Goal: Download file/media

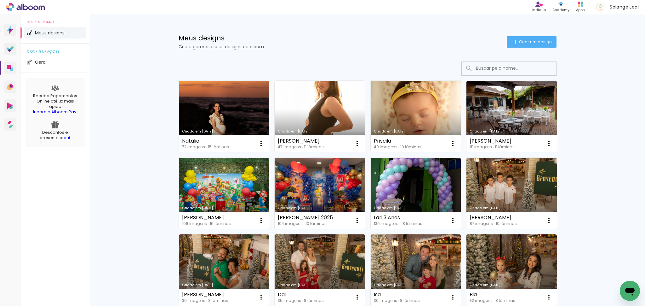
click at [219, 106] on link "Criado em [DATE]" at bounding box center [224, 116] width 90 height 71
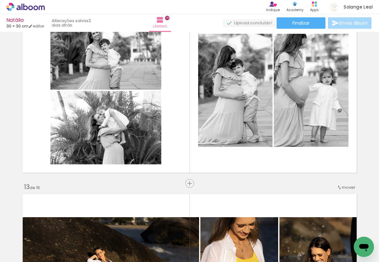
scroll to position [2076, 0]
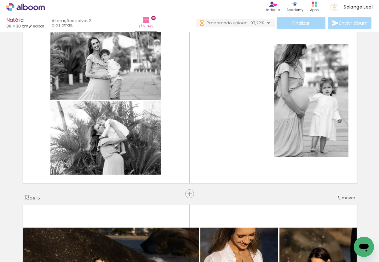
scroll to position [0, 534]
drag, startPoint x: 329, startPoint y: 242, endPoint x: 166, endPoint y: 259, distance: 163.5
click at [52, 259] on iron-horizontal-list at bounding box center [45, 241] width 13 height 39
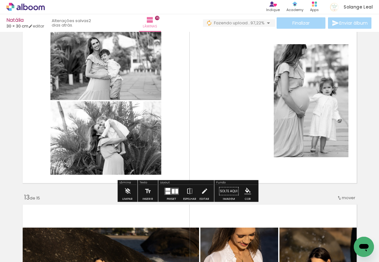
click at [0, 0] on slot "P&B" at bounding box center [0, 0] width 0 height 0
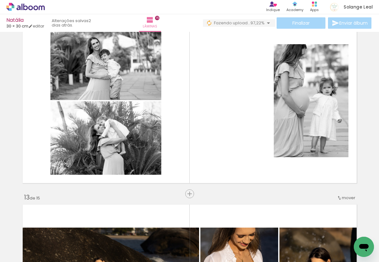
scroll to position [0, 581]
drag, startPoint x: 151, startPoint y: 259, endPoint x: 215, endPoint y: 258, distance: 64.6
click at [52, 258] on iron-horizontal-list at bounding box center [45, 241] width 13 height 39
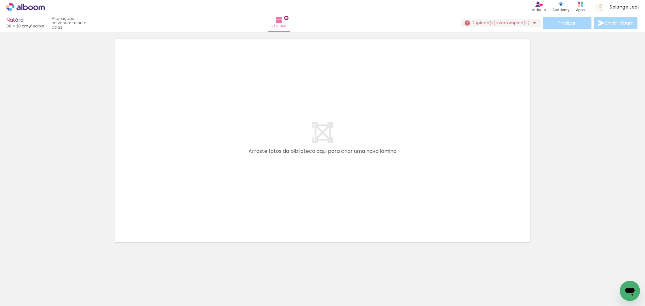
scroll to position [3420, 0]
click at [521, 19] on paper-button "2 upload(s) interrompido(s)! 98,61%" at bounding box center [501, 23] width 80 height 8
click at [0, 0] on slot "Buscar arquivos interrompidos" at bounding box center [0, 0] width 0 height 0
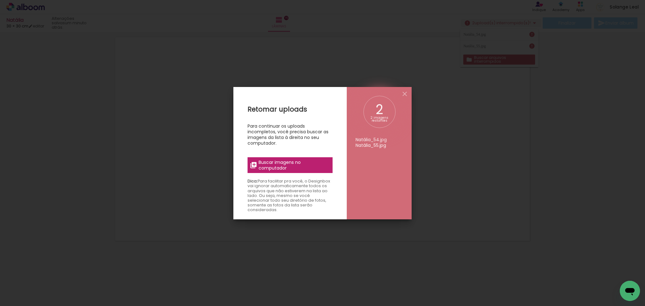
click at [0, 0] on span "Buscar imagens no computador" at bounding box center [0, 0] width 0 height 0
click at [0, 0] on input "file" at bounding box center [0, 0] width 0 height 0
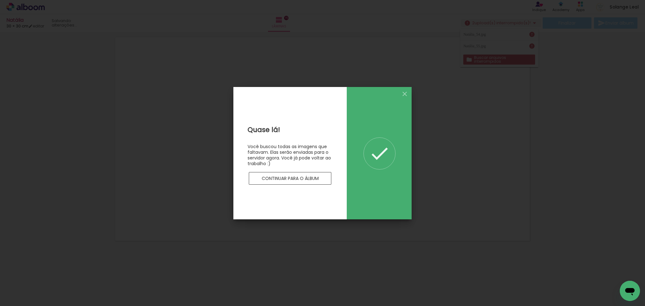
scroll to position [0, 0]
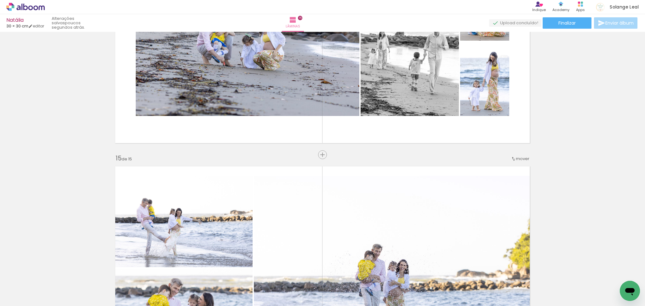
scroll to position [2983, 0]
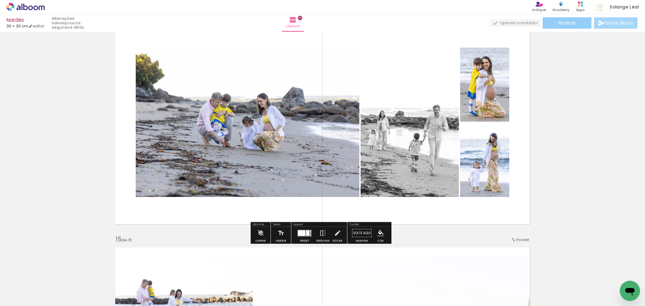
click at [559, 22] on span "Finalizar" at bounding box center [567, 23] width 17 height 4
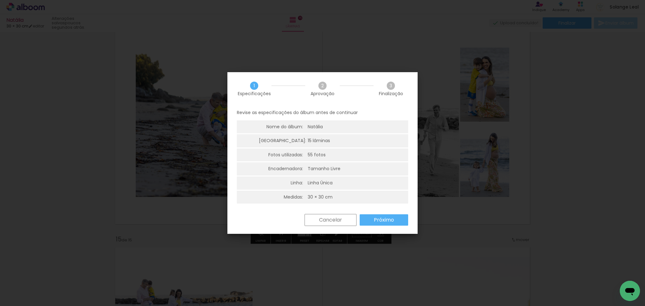
click at [151, 267] on slot "Próximo" at bounding box center [133, 285] width 35 height 36
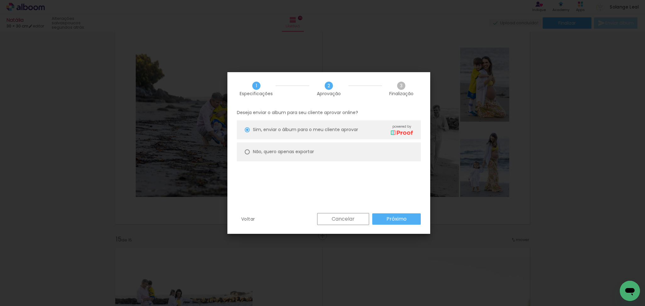
click at [469, 269] on slot "Não, quero apenas exportar" at bounding box center [472, 272] width 7 height 7
type paper-radio-button "on"
click at [611, 269] on slot "Próximo" at bounding box center [614, 272] width 7 height 7
type input "Alta, 300 DPI"
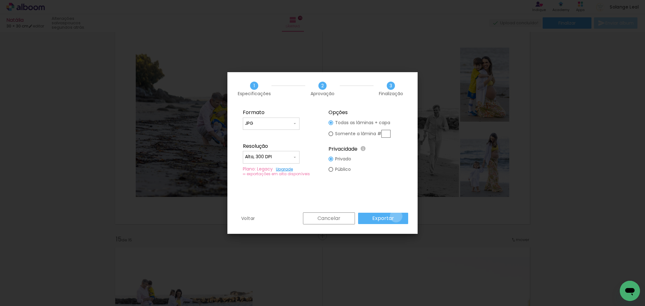
click at [0, 0] on paper-button "Exportar" at bounding box center [0, 0] width 0 height 0
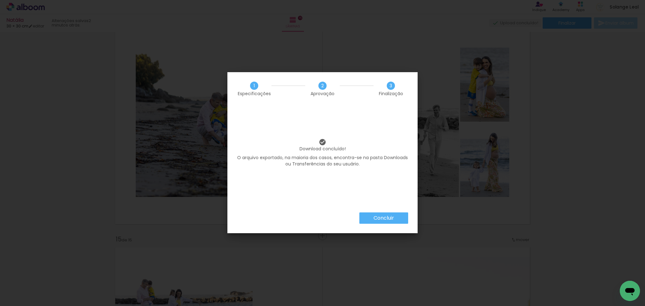
click at [0, 0] on slot "Concluir" at bounding box center [0, 0] width 0 height 0
